Goal: Task Accomplishment & Management: Complete application form

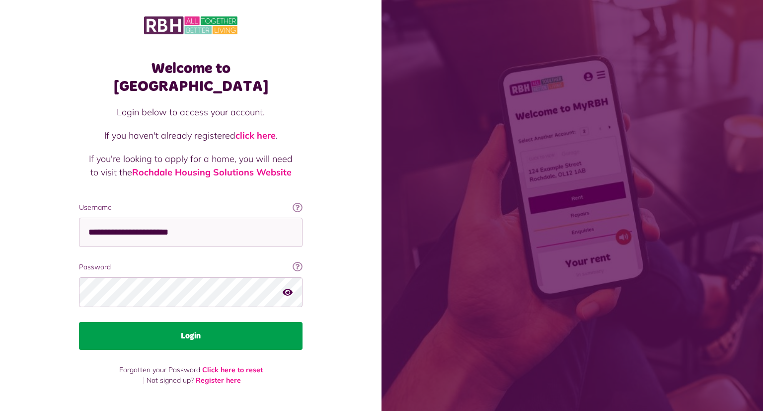
click at [147, 323] on button "Login" at bounding box center [191, 336] width 224 height 28
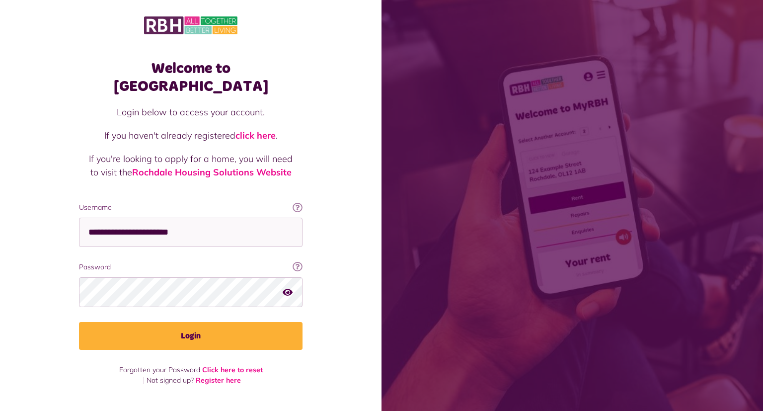
click at [244, 175] on div "Login below to access your account. If you haven't already registered click her…" at bounding box center [191, 153] width 204 height 97
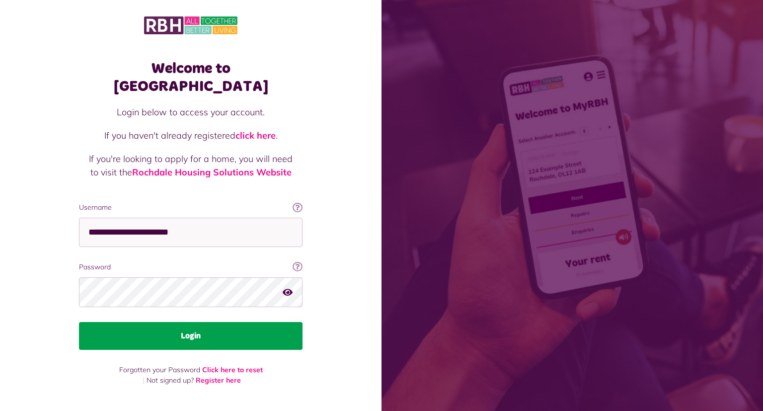
click at [208, 341] on button "Login" at bounding box center [191, 336] width 224 height 28
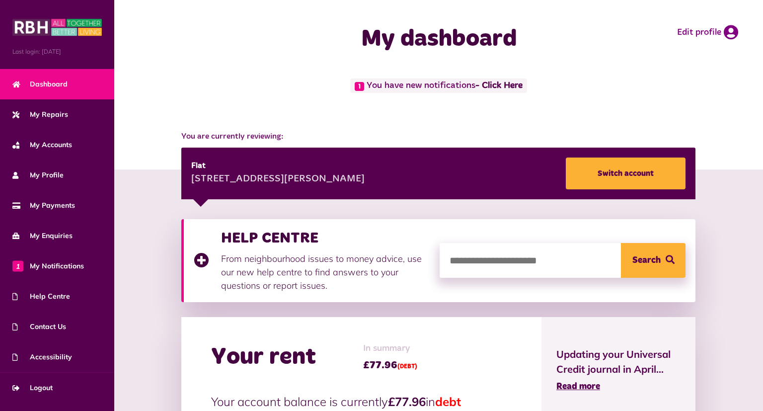
click at [478, 131] on span "You are currently reviewing:" at bounding box center [438, 137] width 514 height 12
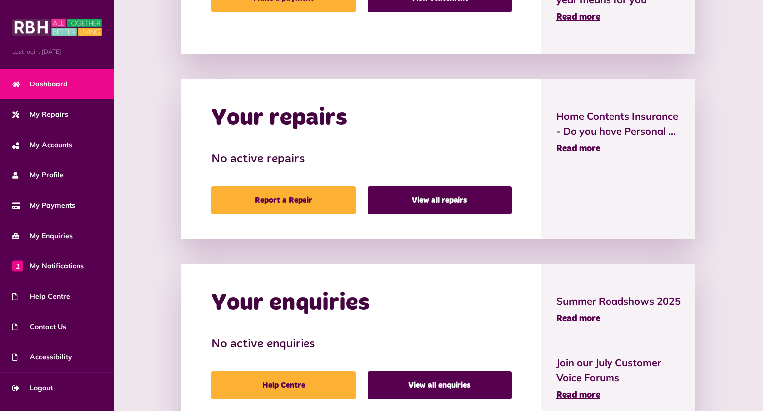
scroll to position [472, 0]
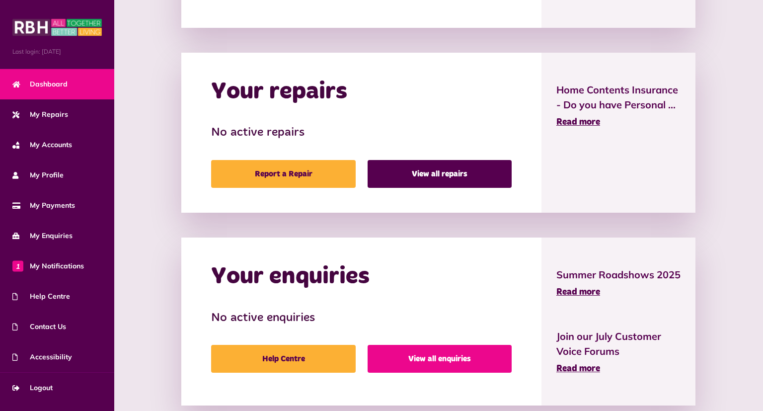
click at [444, 357] on link "View all enquiries" at bounding box center [440, 359] width 144 height 28
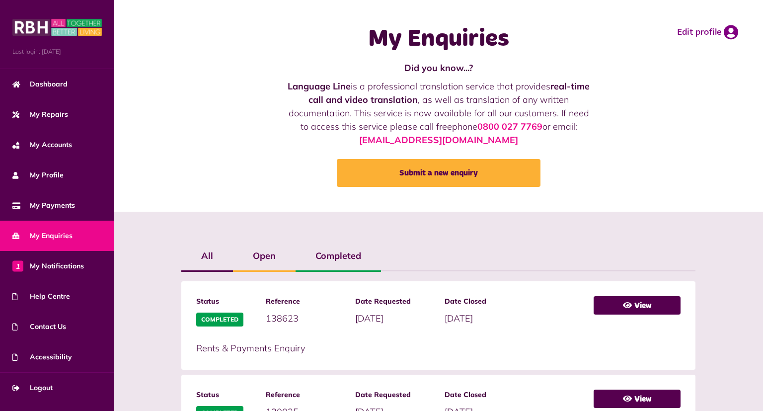
click at [192, 110] on div "My Enquiries Did you know...? Language Line is a professional translation servi…" at bounding box center [438, 106] width 629 height 192
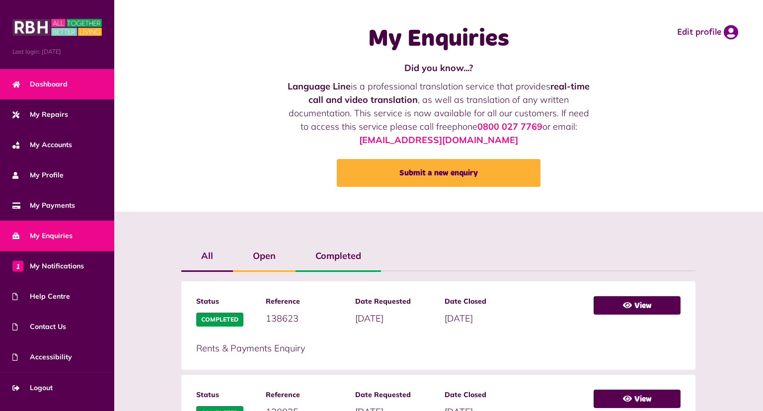
click at [60, 79] on link "Dashboard" at bounding box center [57, 84] width 114 height 30
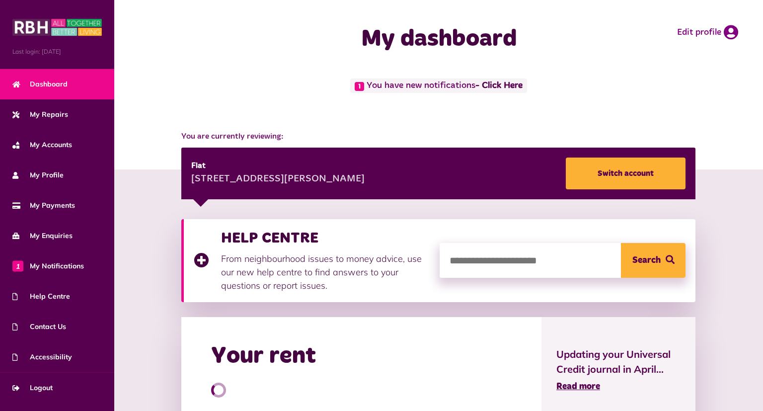
click at [263, 100] on div "1 You have new notifications - Click Here" at bounding box center [438, 95] width 629 height 32
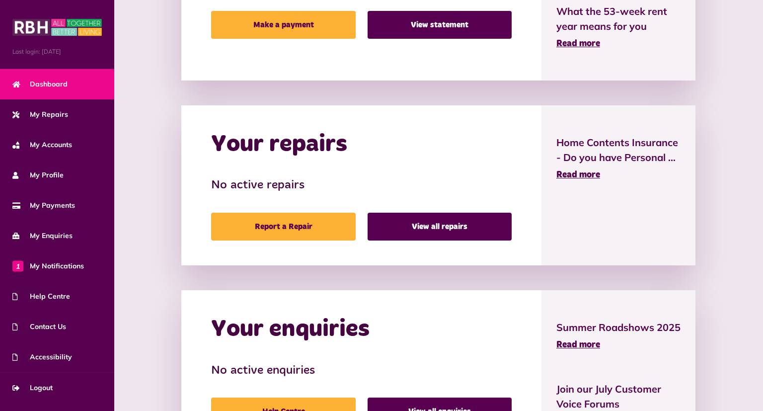
scroll to position [446, 0]
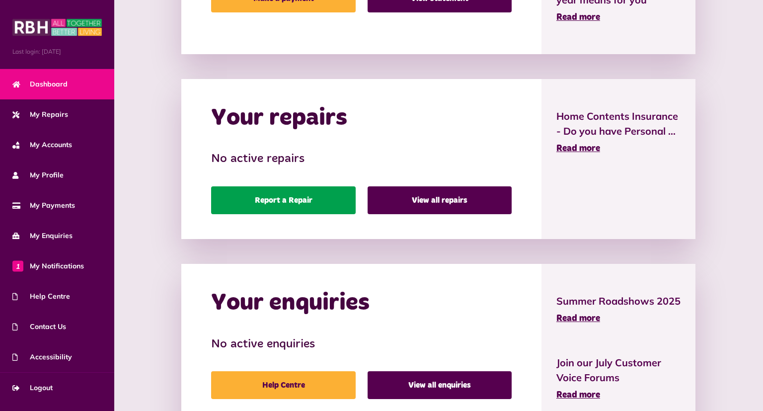
click at [306, 198] on link "Report a Repair" at bounding box center [283, 200] width 144 height 28
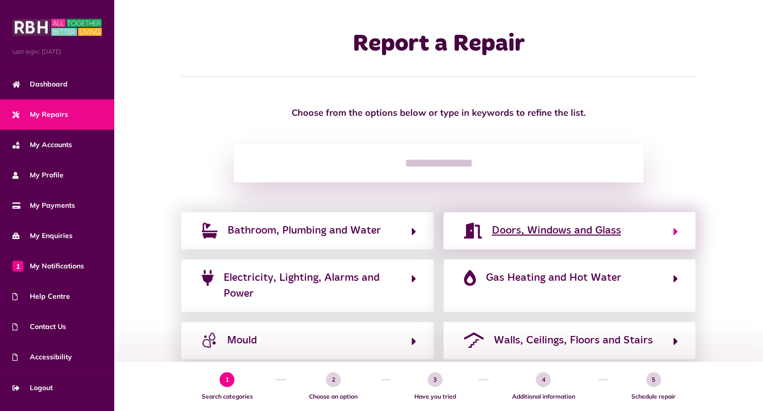
click at [552, 236] on span "Doors, Windows and Glass" at bounding box center [556, 231] width 129 height 16
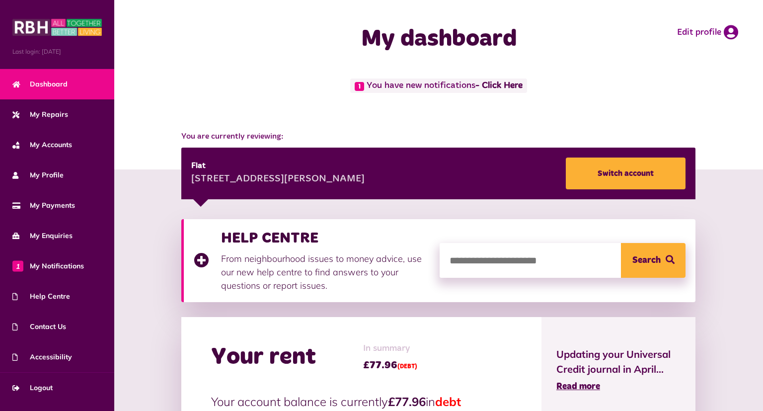
scroll to position [446, 0]
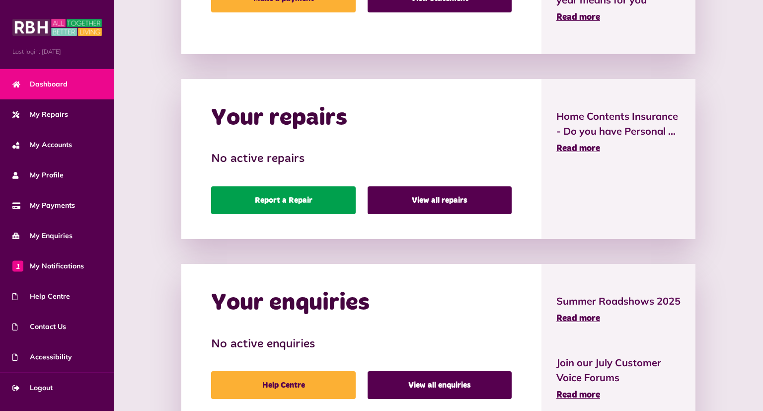
click at [284, 198] on link "Report a Repair" at bounding box center [283, 200] width 144 height 28
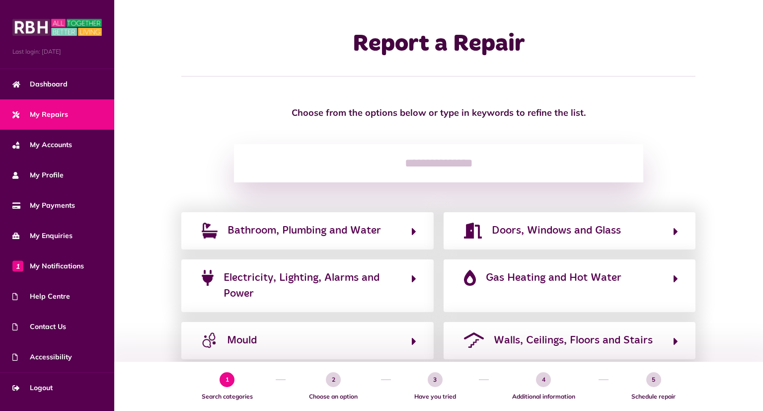
click at [708, 112] on div "Choose from the options below or type in keywords to refine the list." at bounding box center [438, 112] width 629 height 13
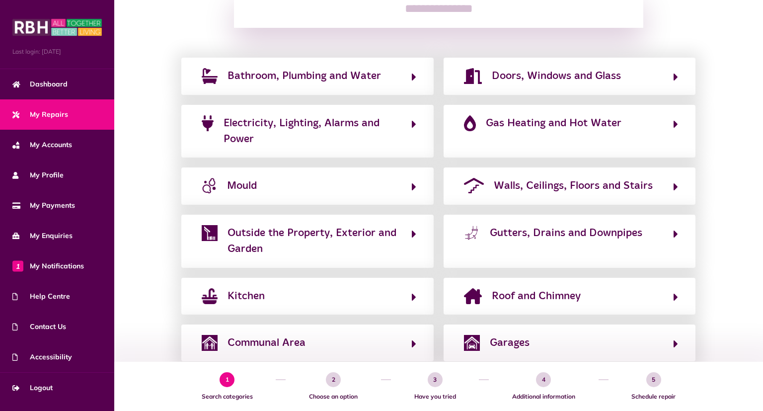
scroll to position [128, 0]
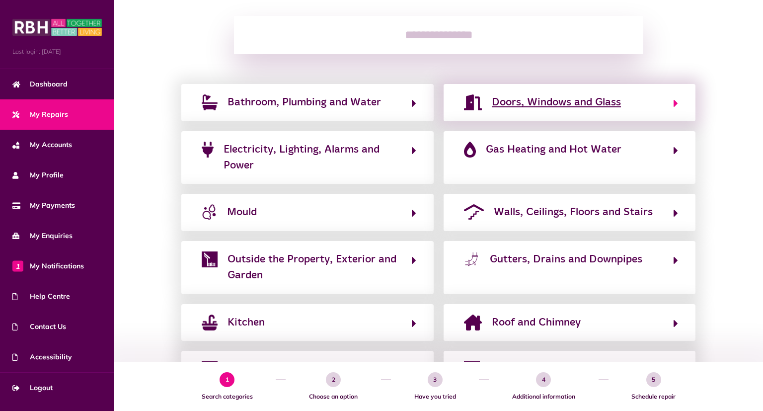
click at [547, 106] on span "Doors, Windows and Glass" at bounding box center [556, 102] width 129 height 16
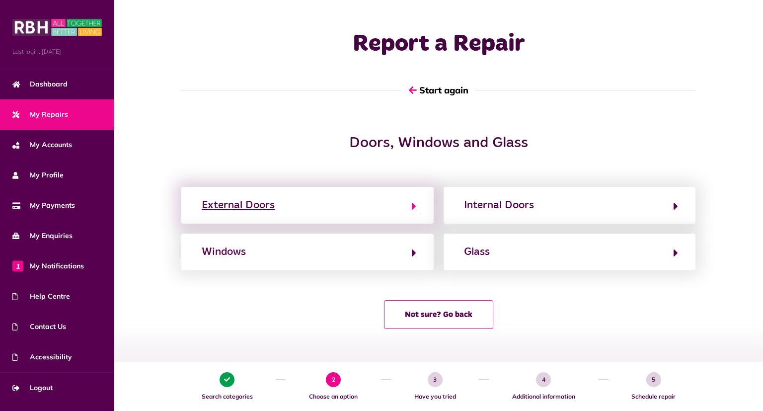
click at [387, 202] on button "External Doors" at bounding box center [307, 205] width 217 height 17
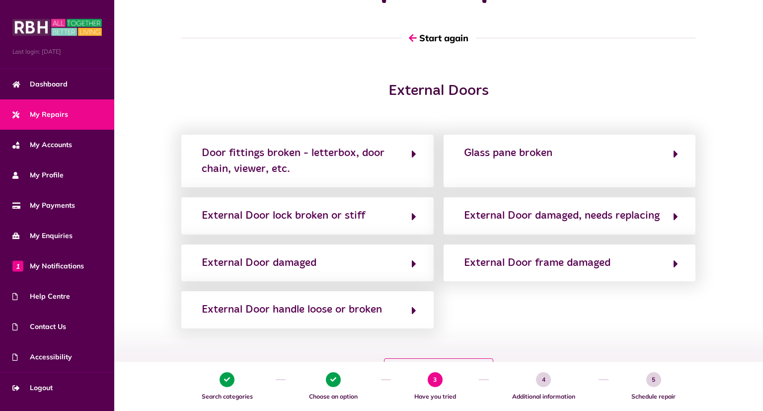
scroll to position [79, 0]
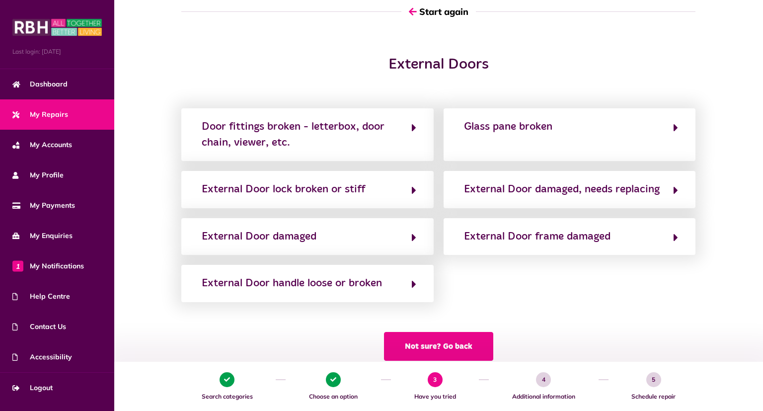
click at [426, 347] on button "Not sure? Go back" at bounding box center [438, 346] width 109 height 29
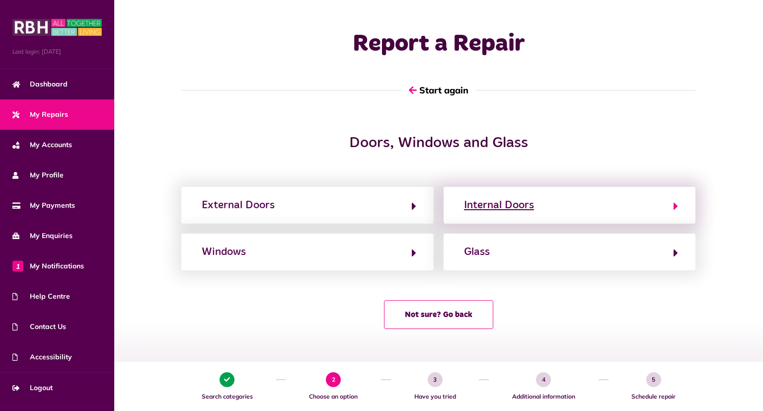
click at [538, 211] on button "Internal Doors" at bounding box center [569, 205] width 217 height 17
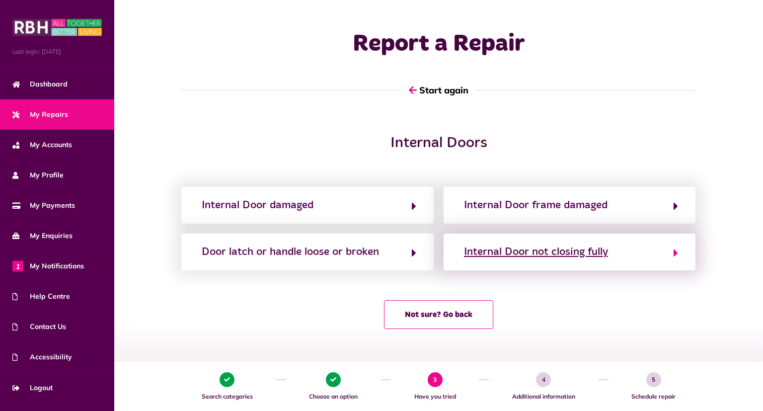
drag, startPoint x: 571, startPoint y: 256, endPoint x: 578, endPoint y: 256, distance: 7.0
click at [578, 256] on div "Internal Door not closing fully" at bounding box center [536, 252] width 144 height 16
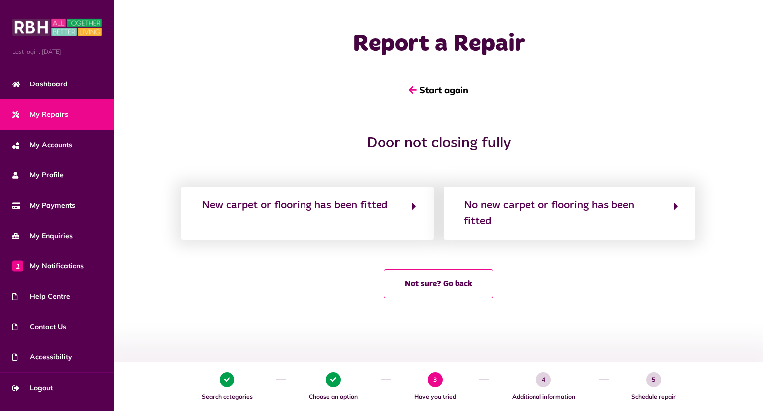
click at [578, 269] on div "Not sure? Go back" at bounding box center [438, 283] width 629 height 29
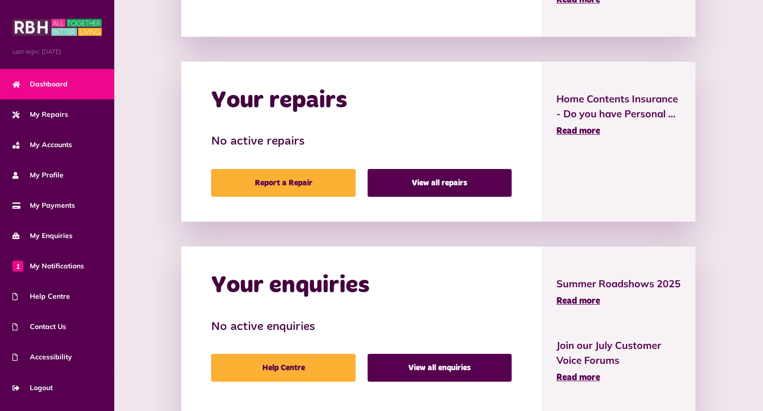
scroll to position [489, 0]
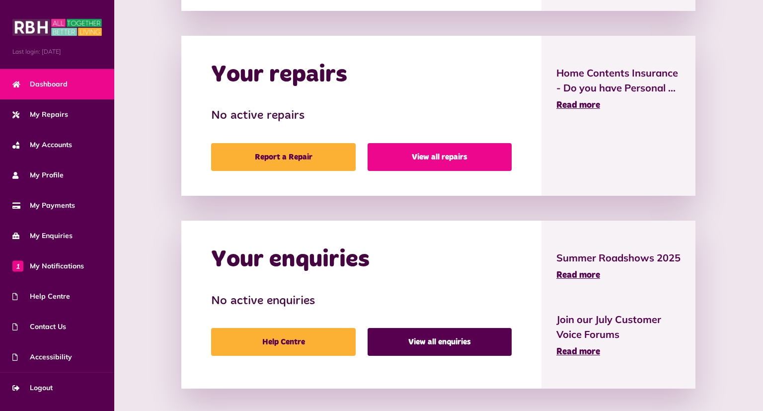
click at [453, 154] on link "View all repairs" at bounding box center [440, 157] width 144 height 28
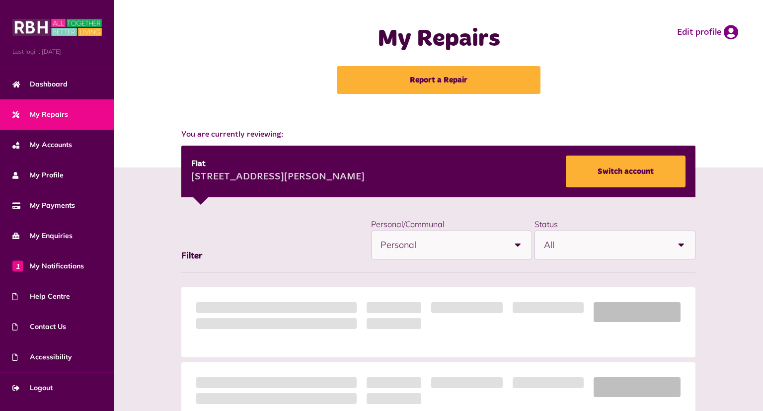
click at [144, 153] on div "You are currently reviewing: Flat 9 Nelson Street Middleton M24 2BN Switch acco…" at bounding box center [438, 163] width 629 height 69
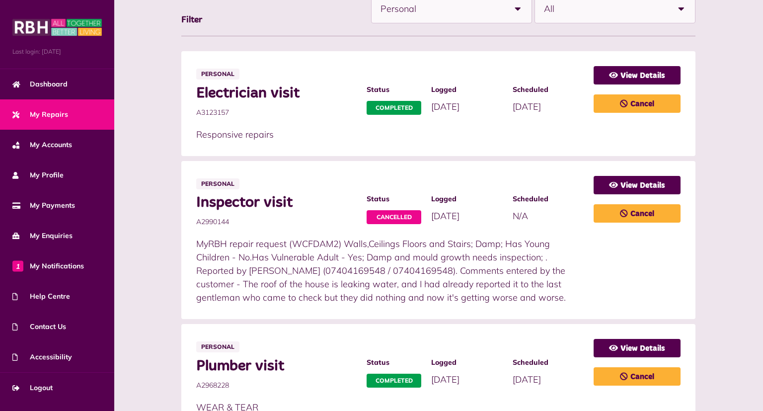
scroll to position [288, 0]
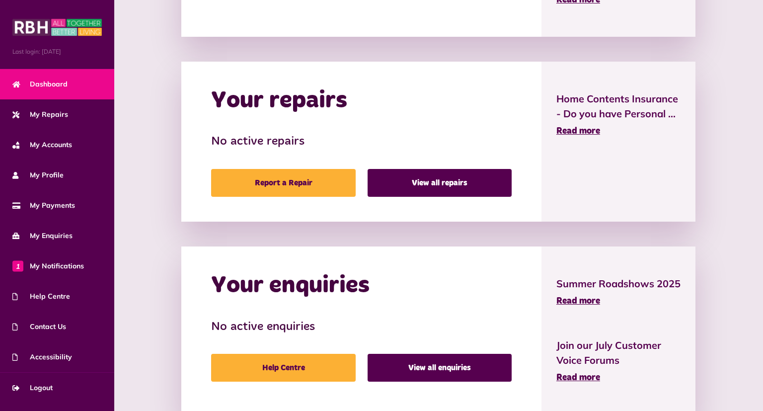
scroll to position [507, 0]
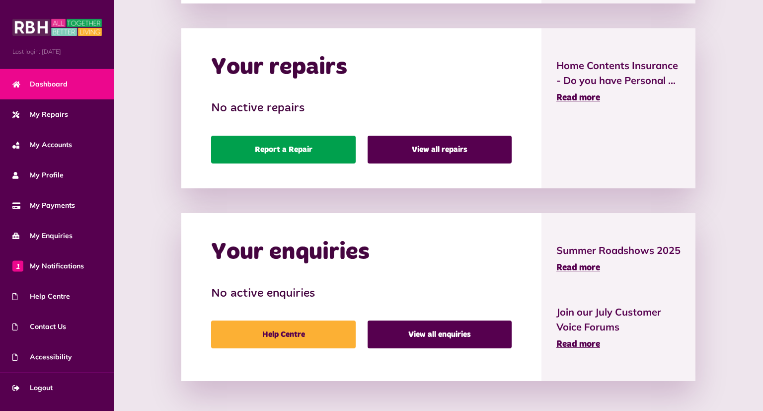
click at [336, 136] on link "Report a Repair" at bounding box center [283, 150] width 144 height 28
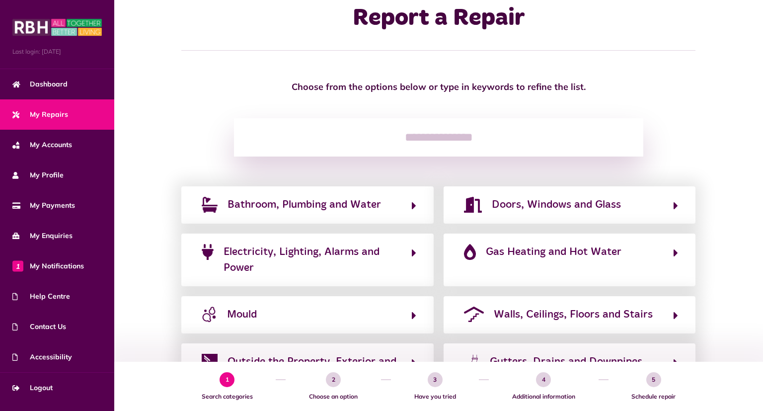
scroll to position [181, 0]
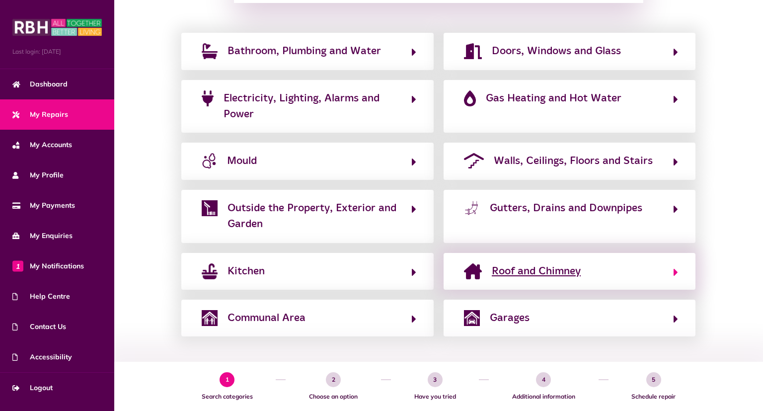
click at [545, 270] on span "Roof and Chimney" at bounding box center [536, 271] width 89 height 16
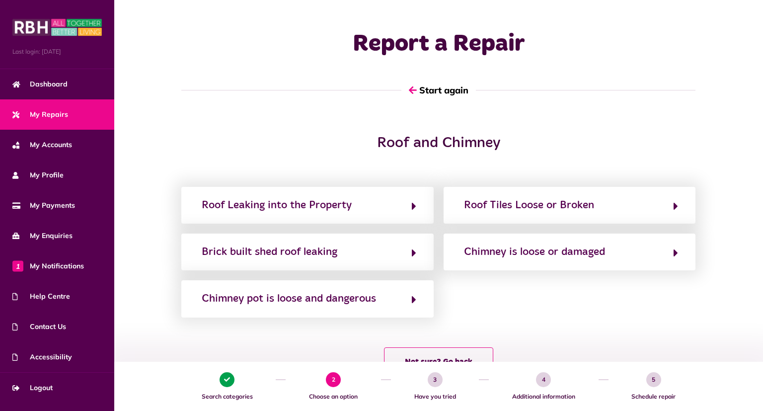
click at [539, 120] on div "Report a Repair Start again" at bounding box center [438, 67] width 649 height 134
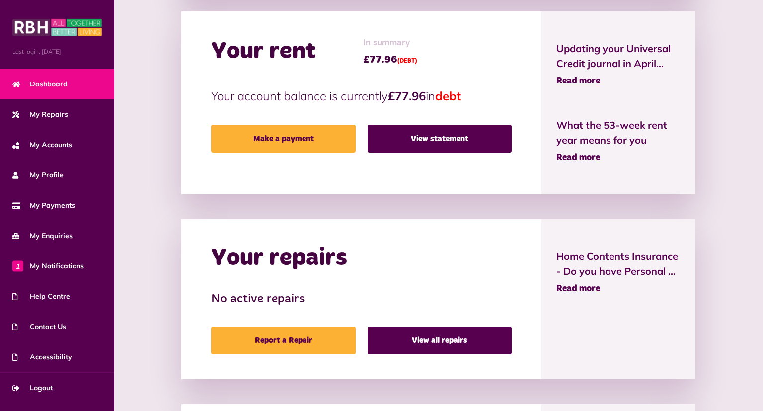
scroll to position [437, 0]
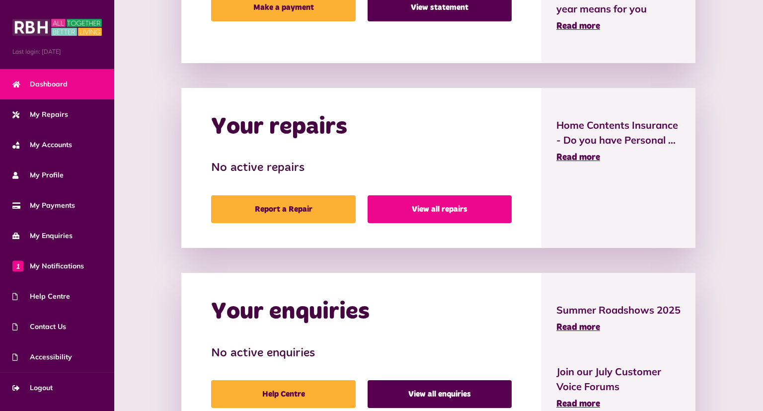
click at [430, 207] on link "View all repairs" at bounding box center [440, 209] width 144 height 28
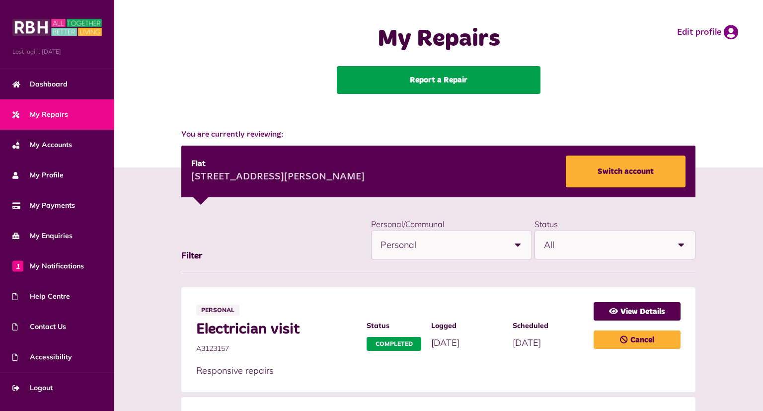
click at [426, 84] on link "Report a Repair" at bounding box center [439, 80] width 204 height 28
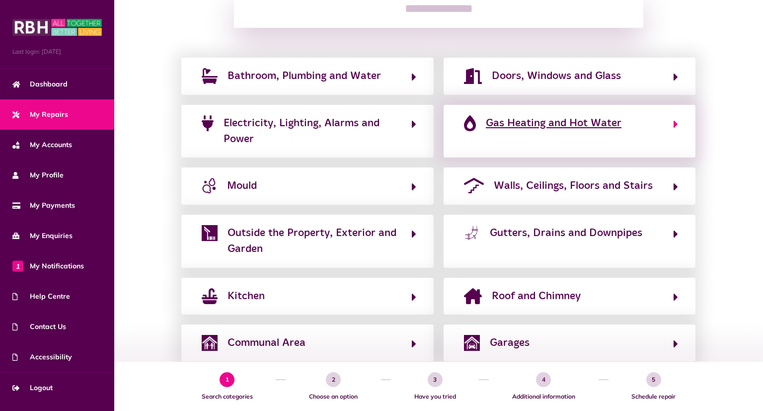
scroll to position [128, 0]
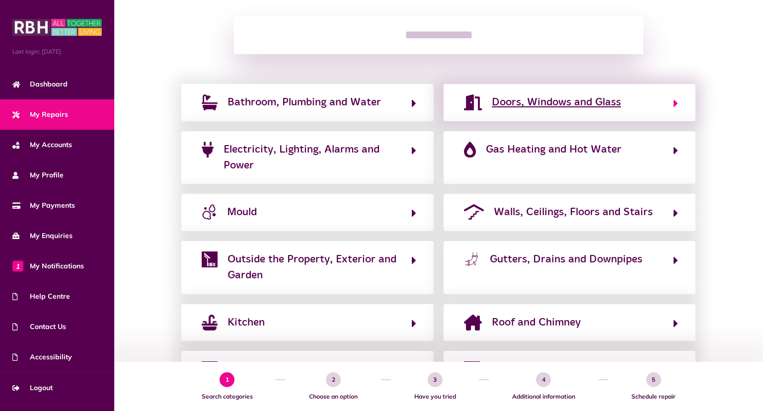
click at [545, 103] on span "Doors, Windows and Glass" at bounding box center [556, 102] width 129 height 16
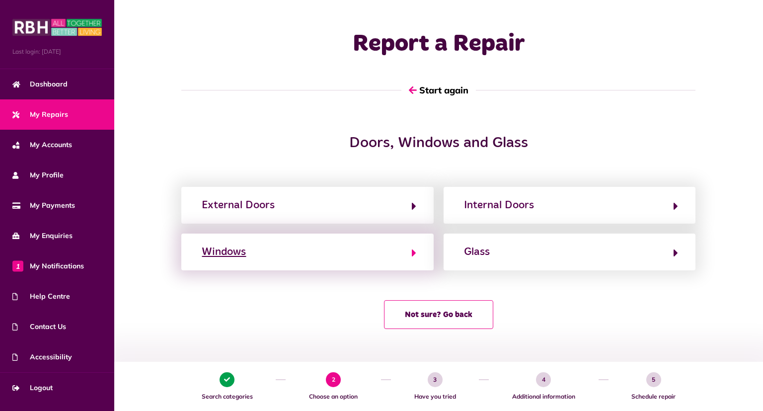
click at [377, 259] on button "Windows" at bounding box center [307, 252] width 217 height 17
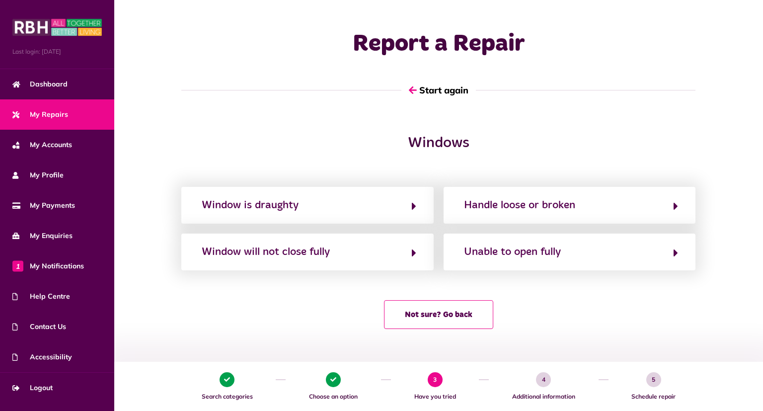
click at [682, 31] on div "Report a Repair Start again" at bounding box center [438, 67] width 629 height 75
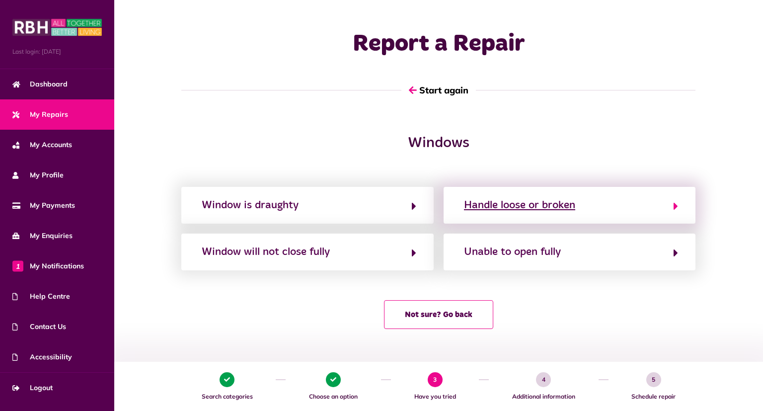
click at [522, 208] on div "Handle loose or broken" at bounding box center [519, 205] width 111 height 16
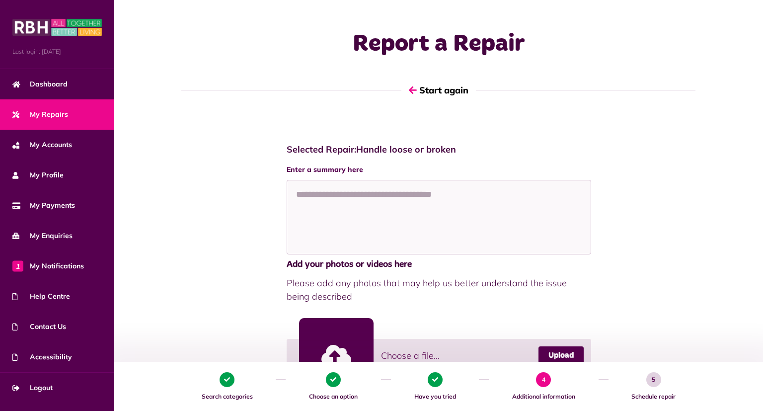
click at [213, 201] on div "Selected Repair: Handle loose or broken Enter a summary here Add your photos or…" at bounding box center [438, 334] width 629 height 400
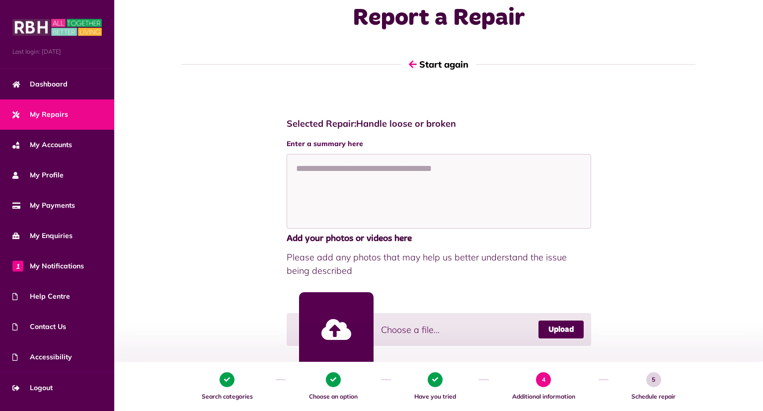
scroll to position [52, 0]
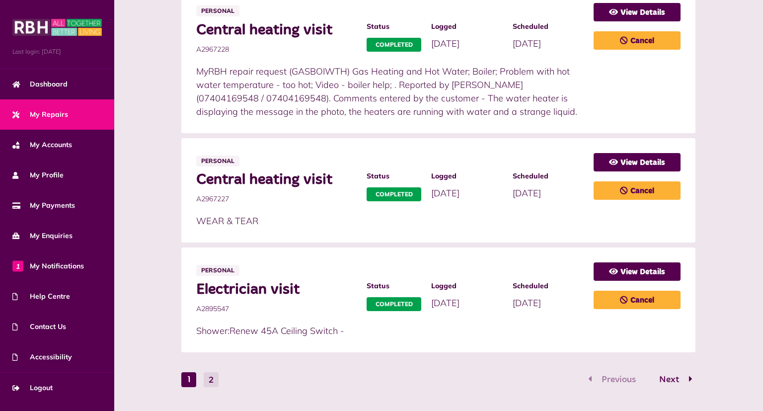
scroll to position [707, 0]
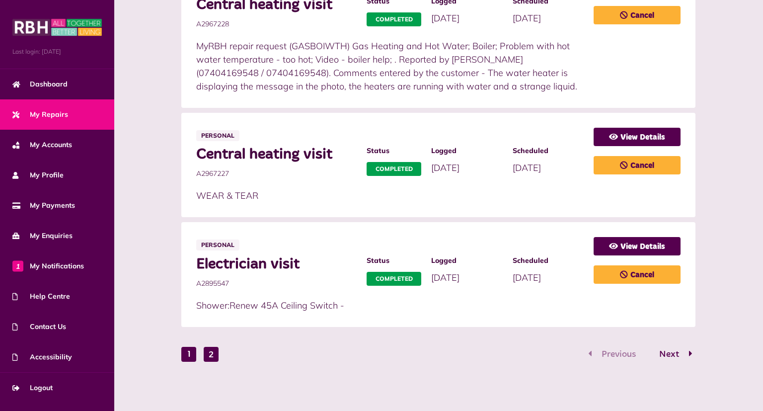
click at [214, 352] on button "2" at bounding box center [211, 354] width 15 height 15
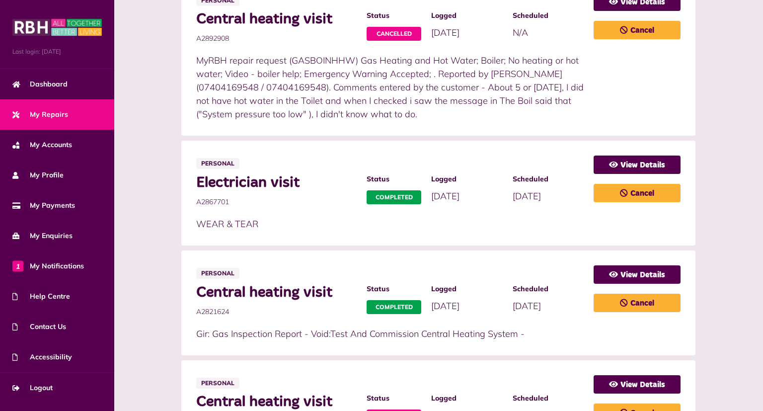
scroll to position [557, 0]
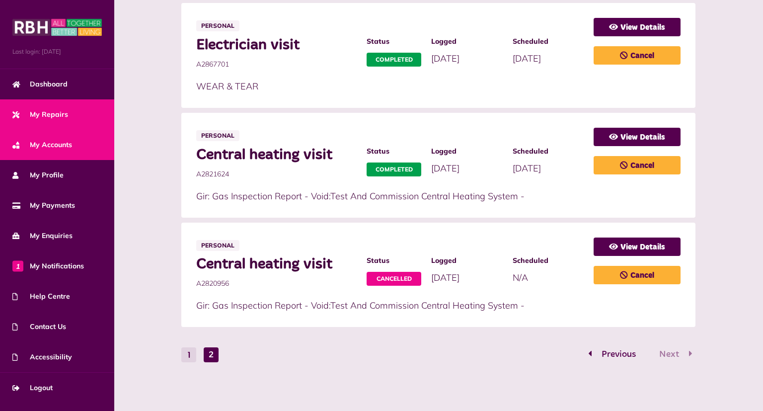
click at [72, 149] on span "My Accounts" at bounding box center [42, 145] width 60 height 10
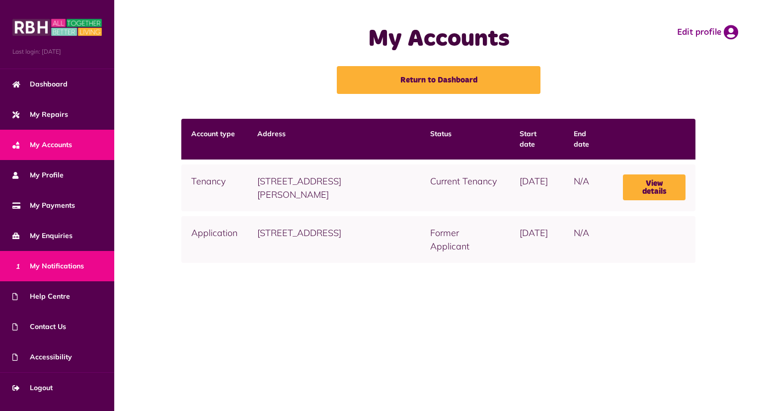
click at [52, 263] on span "1 My Notifications" at bounding box center [48, 266] width 72 height 10
click at [61, 268] on span "1 My Notifications" at bounding box center [48, 266] width 72 height 10
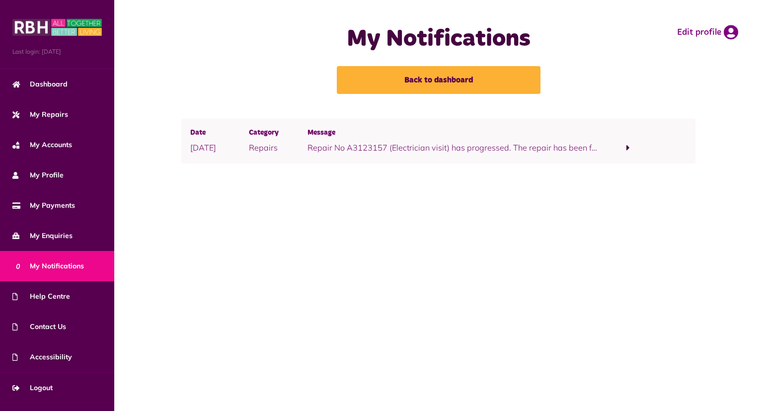
click at [50, 273] on link "0 My Notifications" at bounding box center [57, 266] width 114 height 30
click at [629, 147] on span at bounding box center [628, 147] width 3 height 9
